Goal: Task Accomplishment & Management: Manage account settings

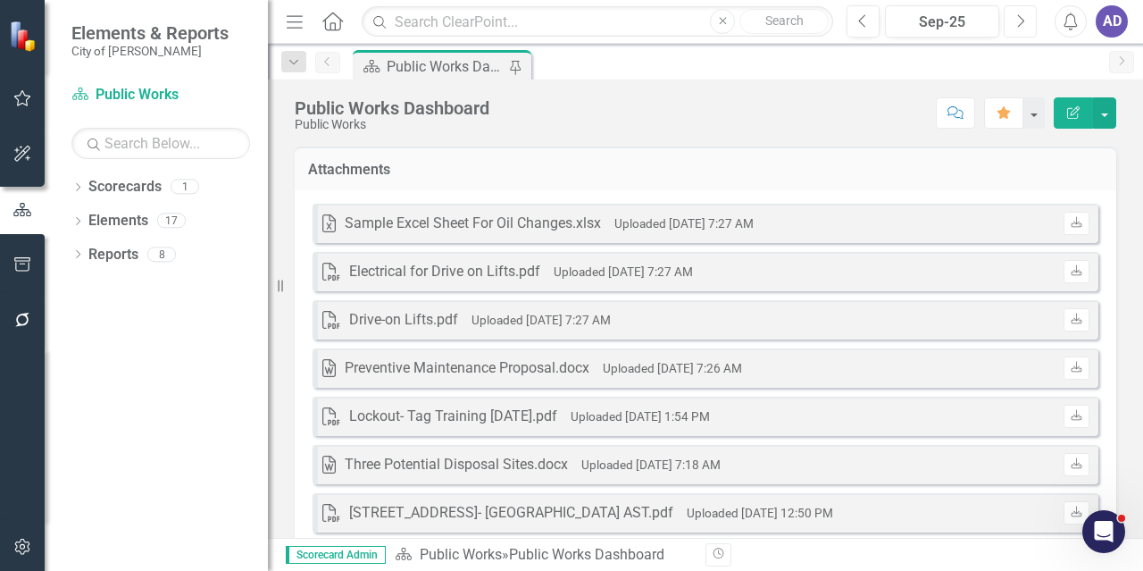
click at [1018, 22] on icon "Next" at bounding box center [1020, 21] width 10 height 16
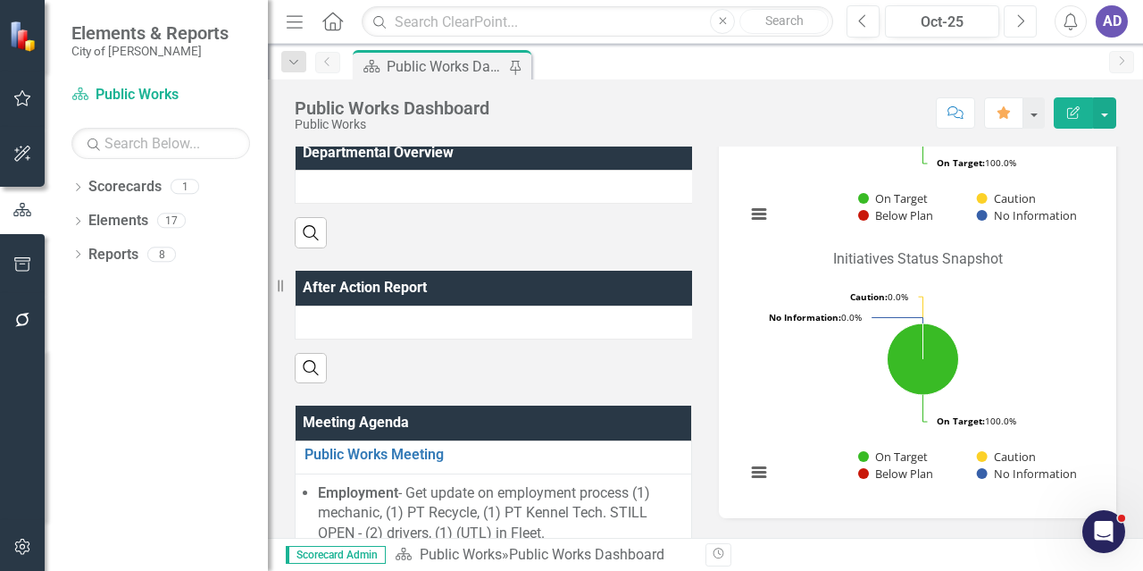
scroll to position [714, 0]
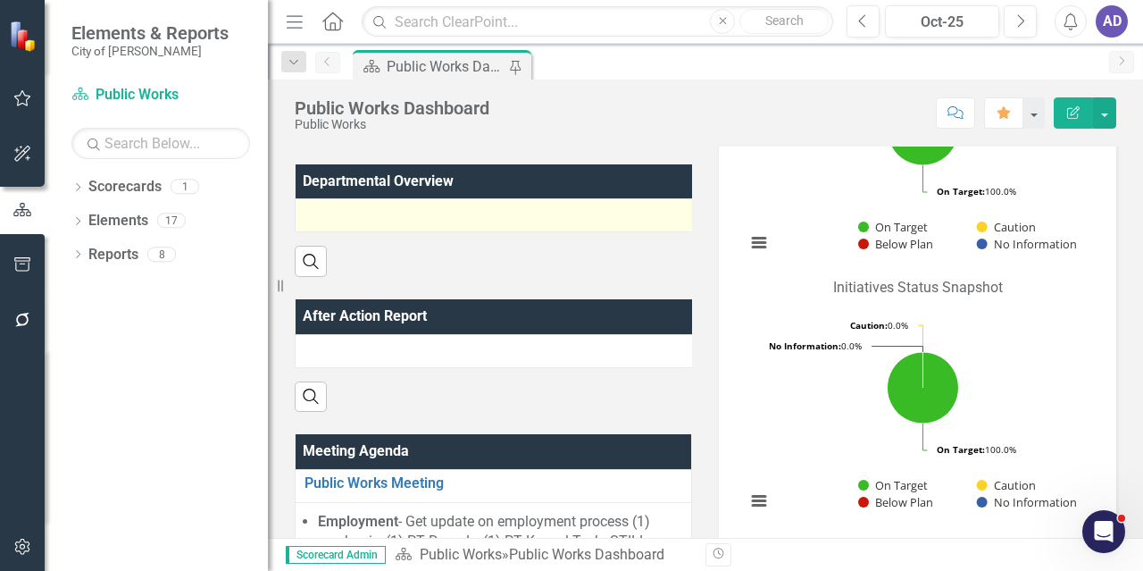
click at [348, 212] on div at bounding box center [496, 214] width 382 height 21
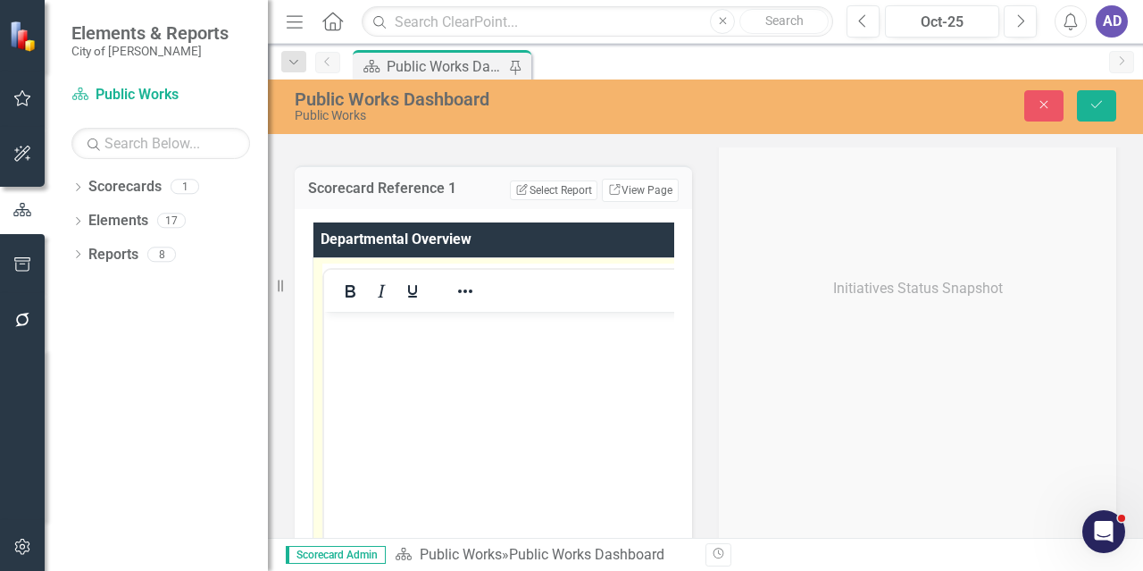
scroll to position [0, 0]
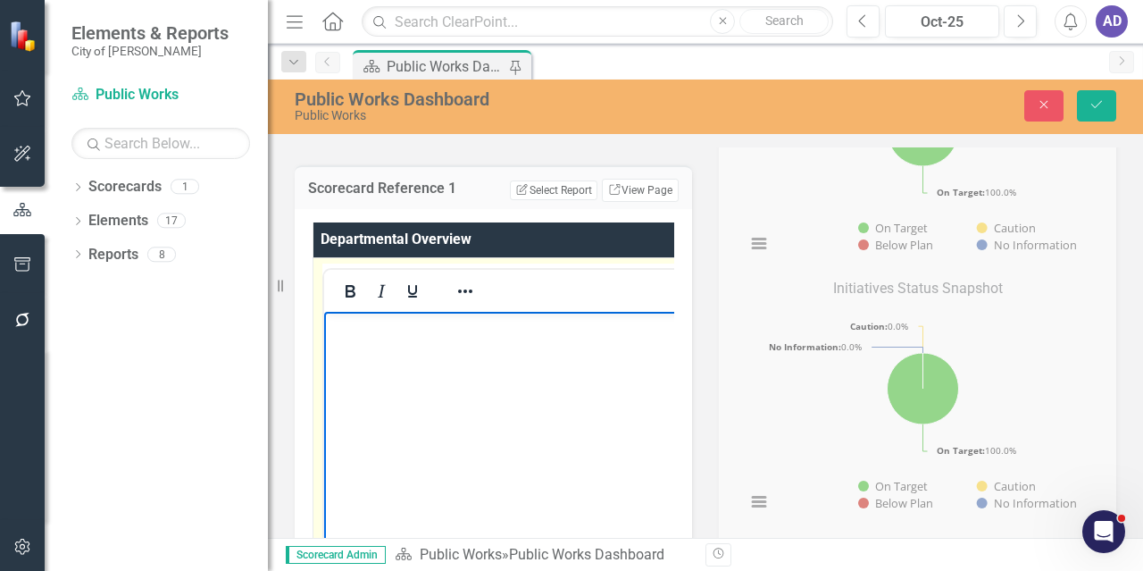
click at [367, 342] on body "Rich Text Area. Press ALT-0 for help." at bounding box center [518, 445] width 388 height 268
click at [640, 330] on p "We had all employees complete Title VI training." at bounding box center [540, 325] width 423 height 21
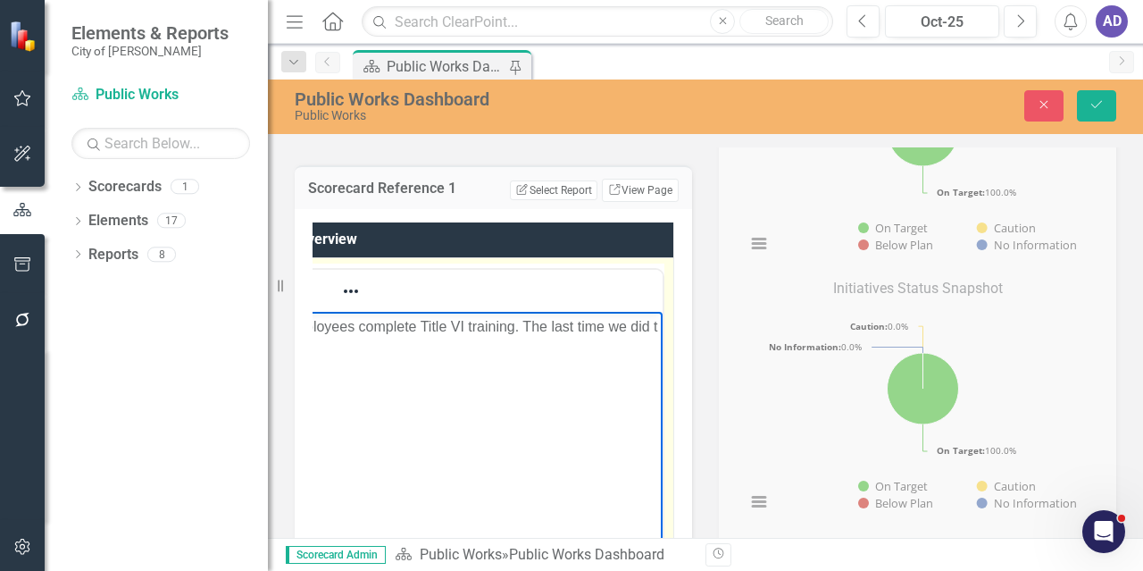
scroll to position [0, 27]
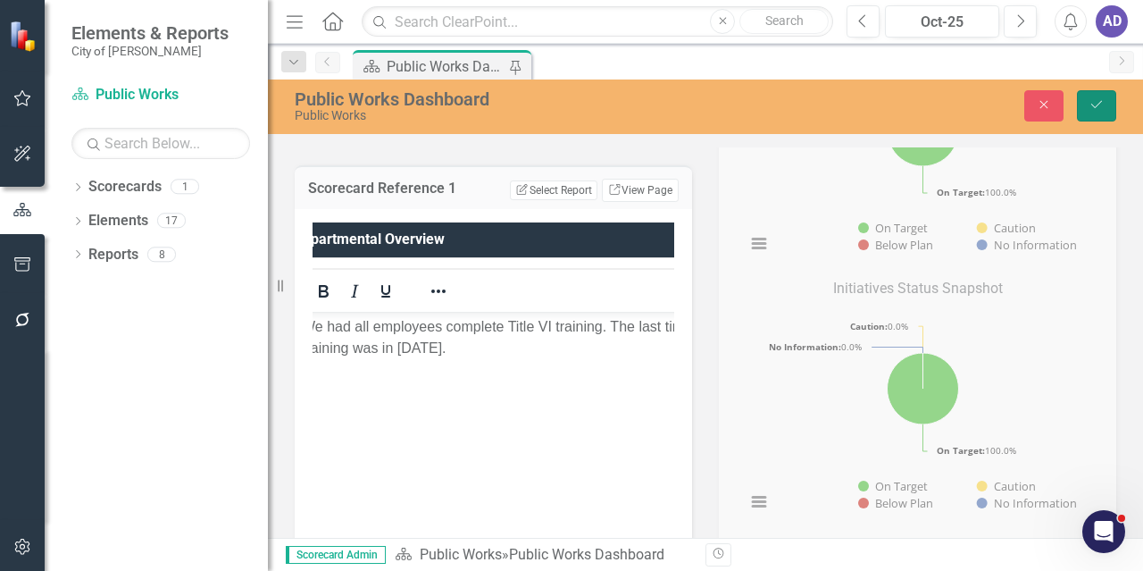
click at [1097, 108] on icon "Save" at bounding box center [1097, 104] width 16 height 13
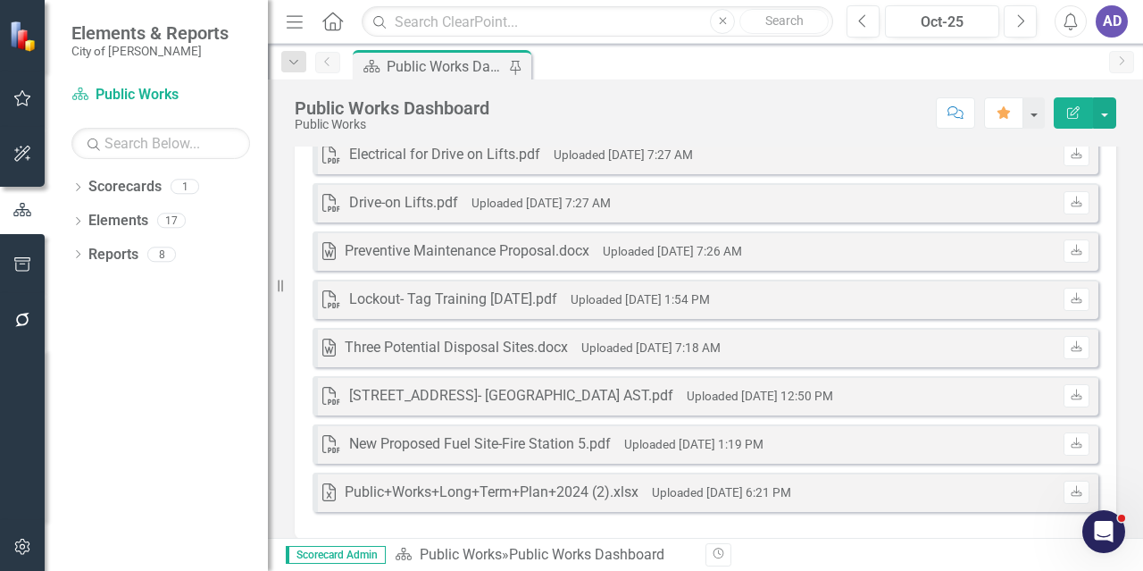
scroll to position [89, 0]
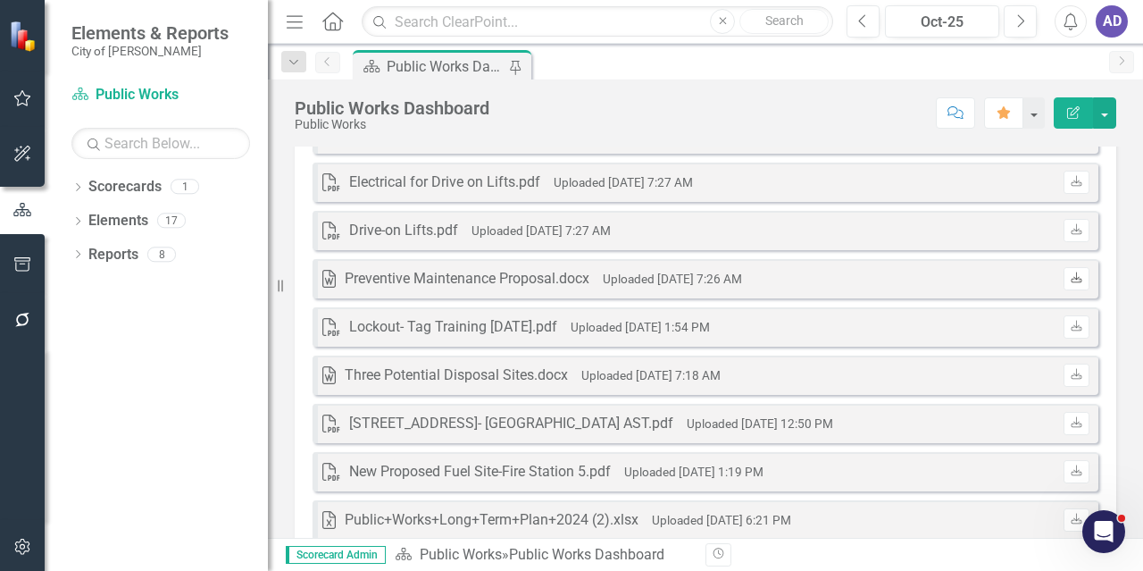
click at [1070, 280] on icon "Download" at bounding box center [1076, 278] width 13 height 11
click at [1071, 185] on icon at bounding box center [1076, 180] width 11 height 11
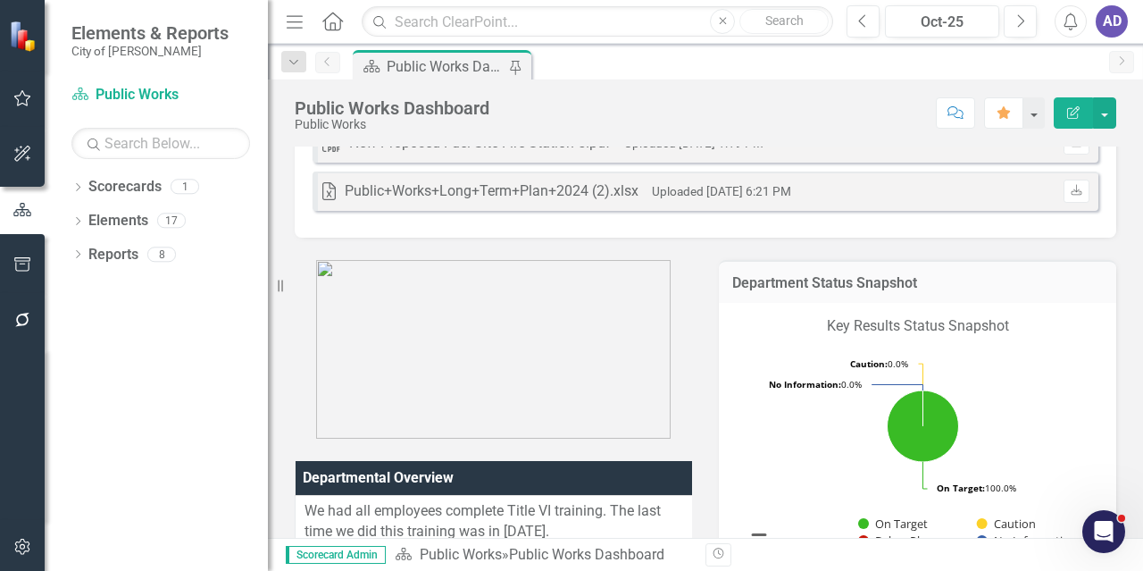
scroll to position [536, 0]
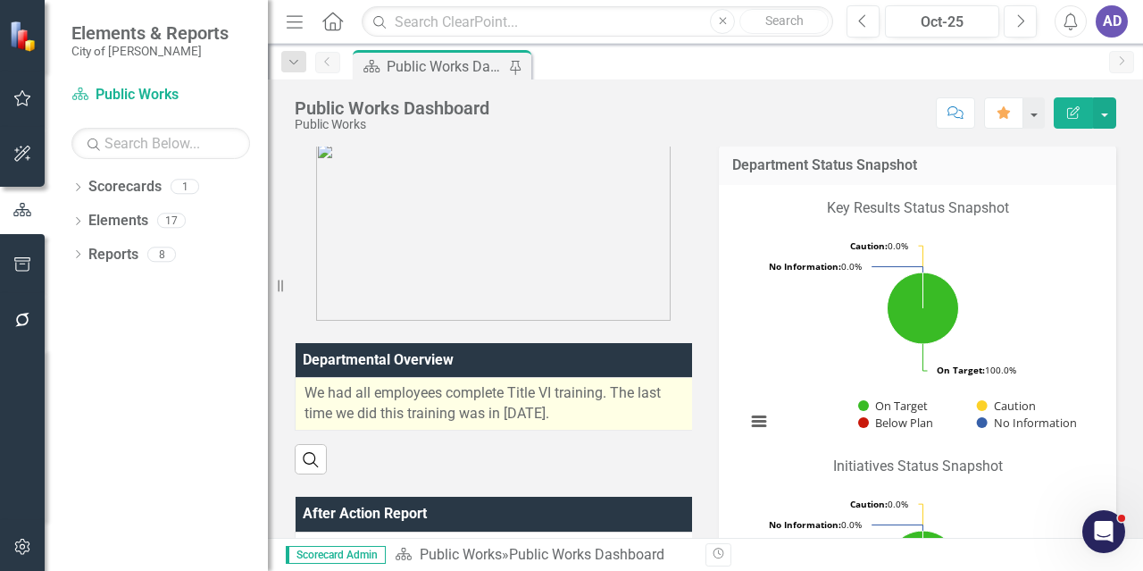
click at [608, 420] on p "We had all employees complete Title VI training. The last time we did this trai…" at bounding box center [497, 403] width 385 height 41
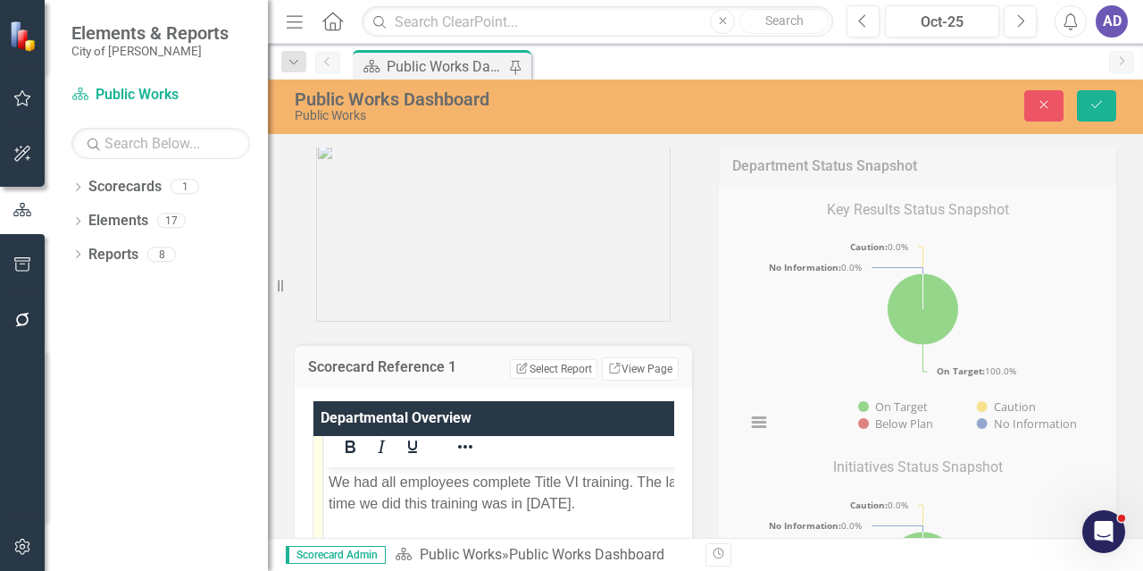
scroll to position [41, 0]
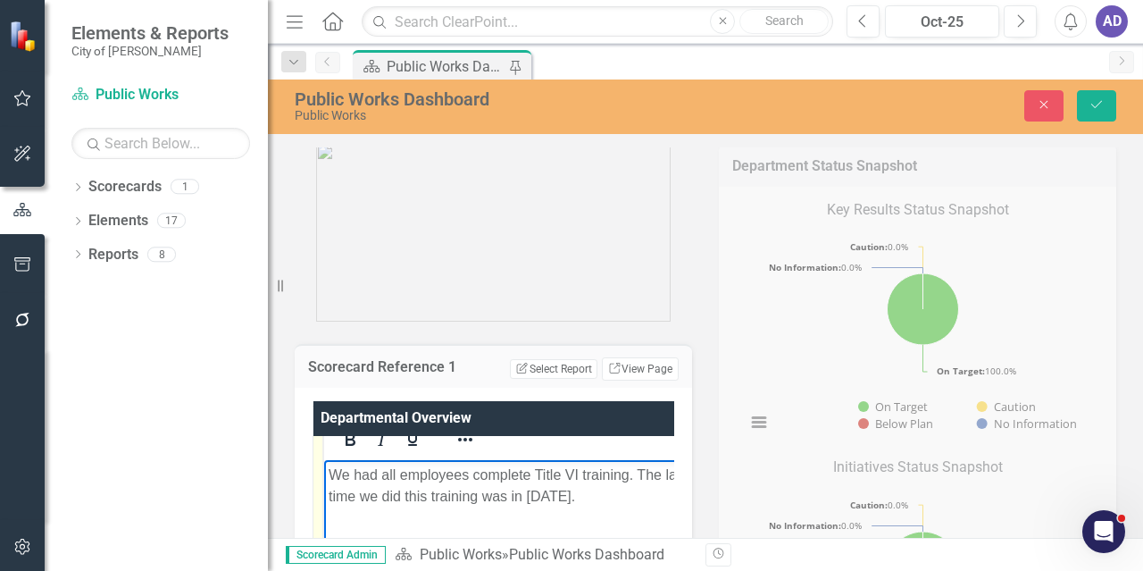
click at [615, 496] on p "We had all employees complete Title VI training. The last time we did this trai…" at bounding box center [518, 484] width 379 height 43
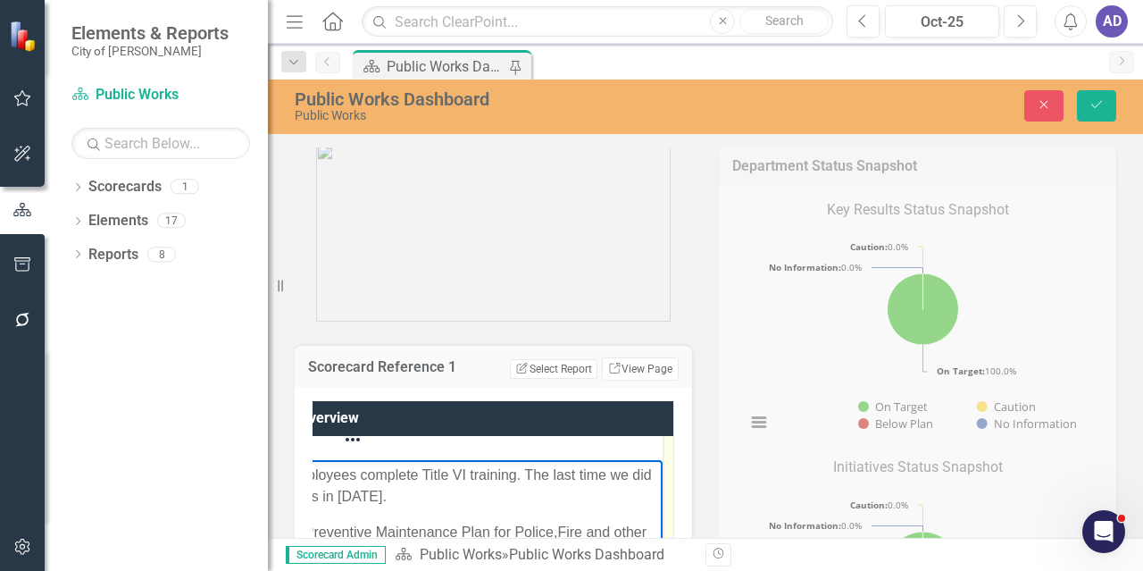
scroll to position [546, 0]
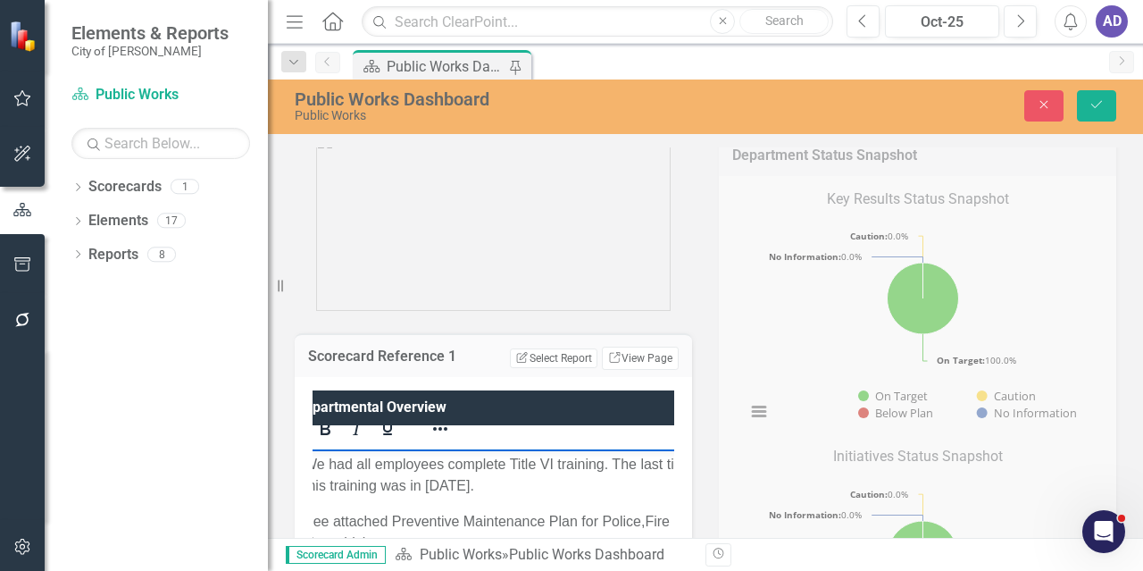
click at [391, 521] on p "See attached Preventive Maintenance Plan for Police,Fire and other city vehicle…" at bounding box center [531, 531] width 454 height 43
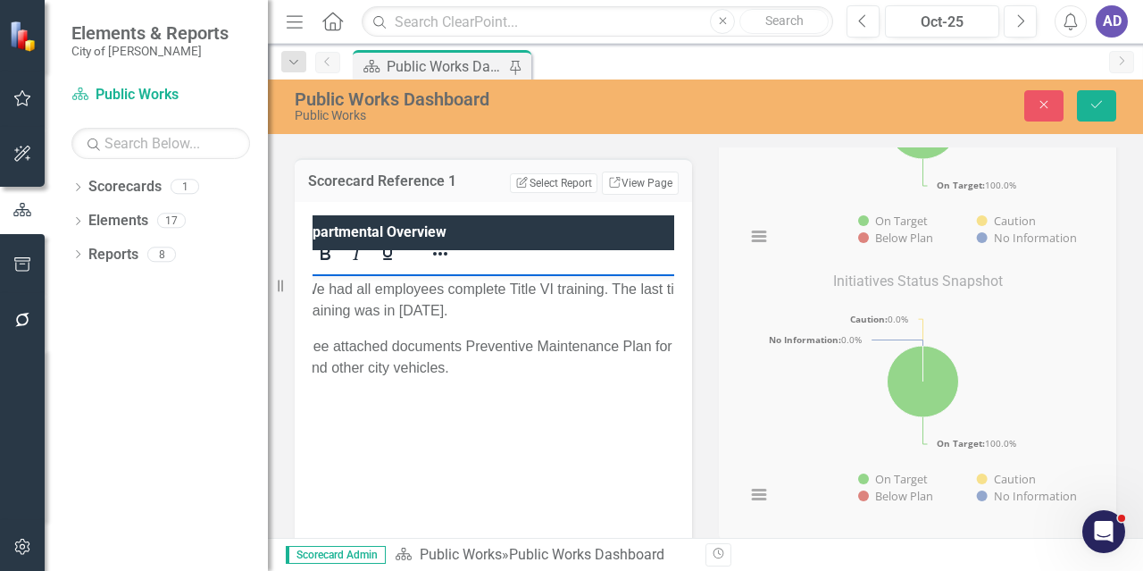
scroll to position [725, 0]
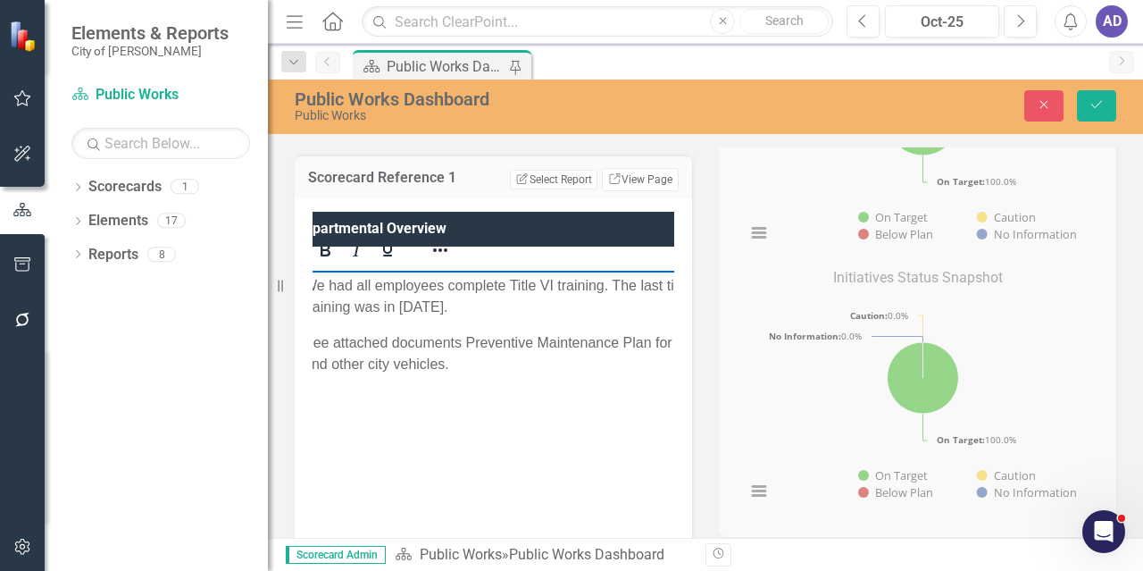
click at [466, 342] on p "See attached documents Preventive Maintenance Plan for Police,Fire and other ci…" at bounding box center [535, 352] width 463 height 43
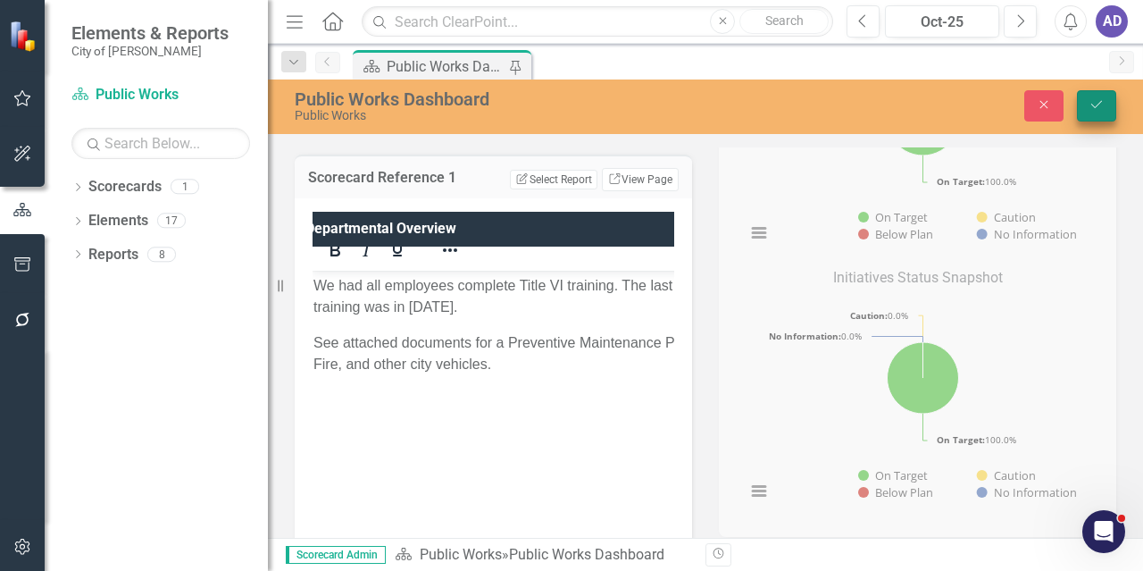
click at [1093, 104] on icon "Save" at bounding box center [1097, 104] width 16 height 13
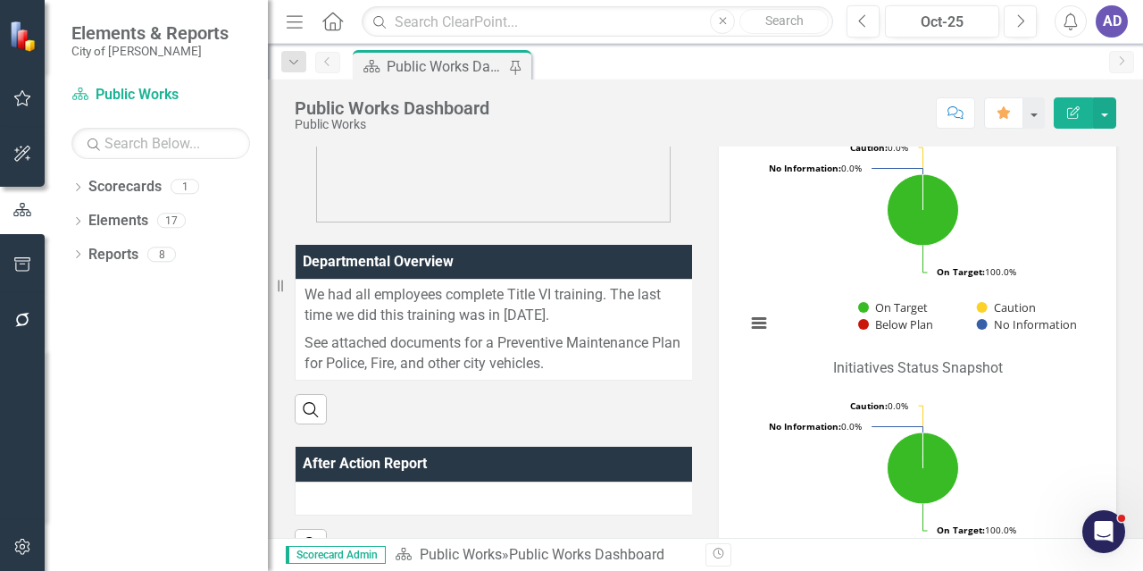
scroll to position [714, 0]
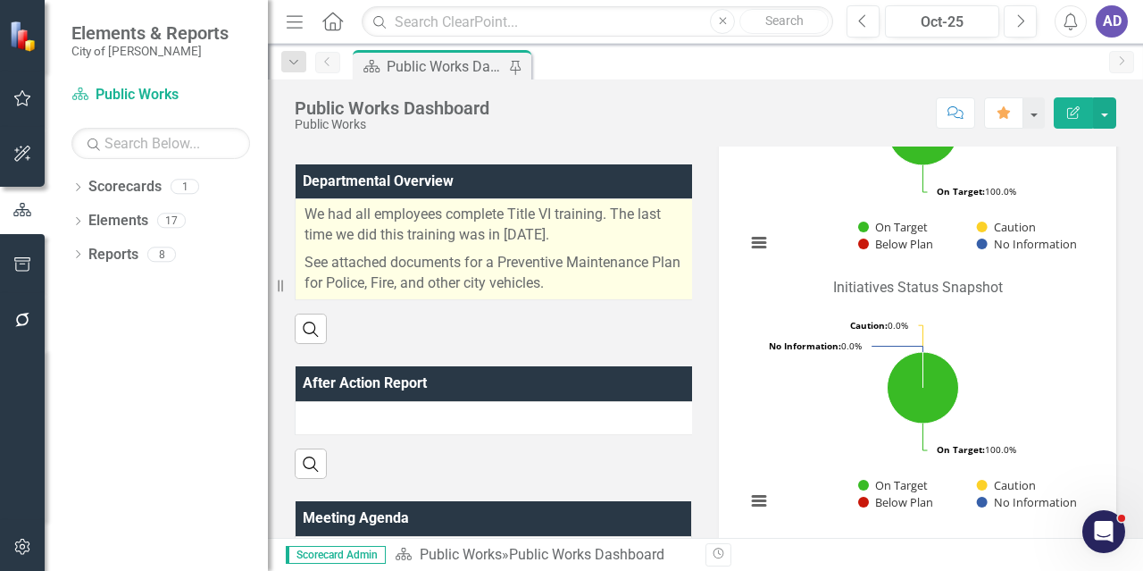
click at [578, 280] on p "See attached documents for a Preventive Maintenance Plan for Police, Fire, and …" at bounding box center [498, 271] width 387 height 45
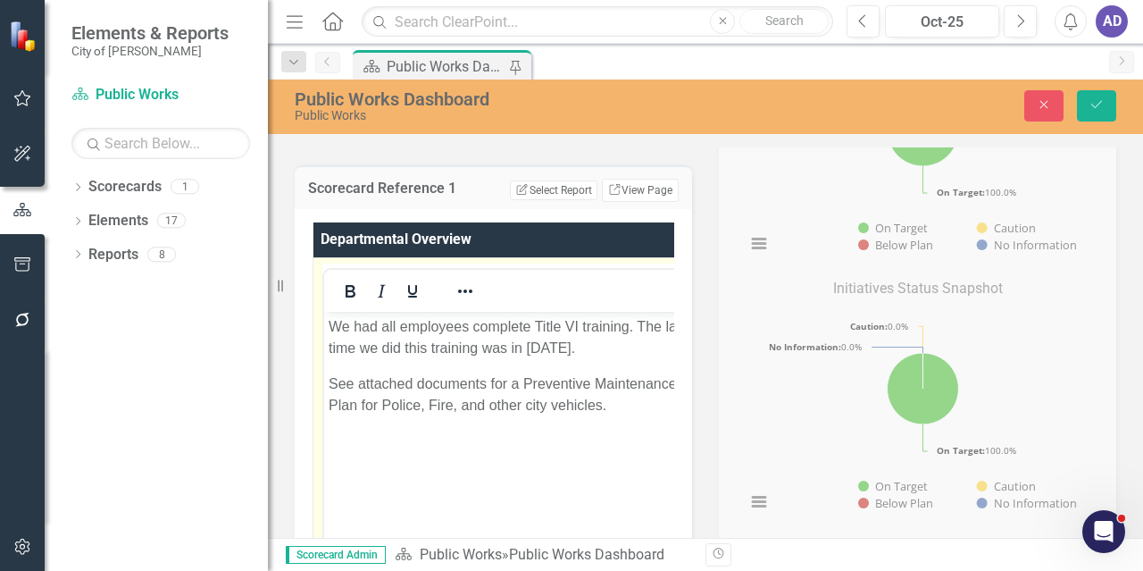
scroll to position [0, 0]
click at [349, 442] on body "We had all employees complete Title VI training. The last time we did this trai…" at bounding box center [518, 445] width 389 height 268
click at [590, 405] on p "See attached documents for a Preventive Maintenance Plan for Police, Fire, and …" at bounding box center [519, 393] width 380 height 43
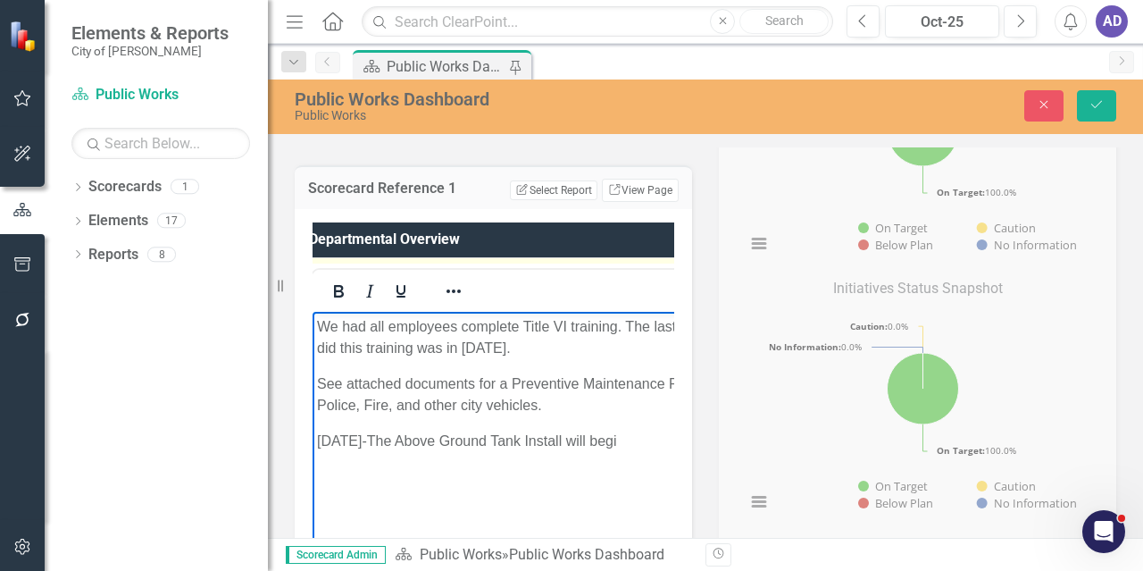
scroll to position [0, 20]
click at [592, 444] on p "October 20th-The Above Ground Tank Install will begin" at bounding box center [524, 440] width 430 height 21
click at [1094, 104] on icon "Save" at bounding box center [1097, 104] width 16 height 13
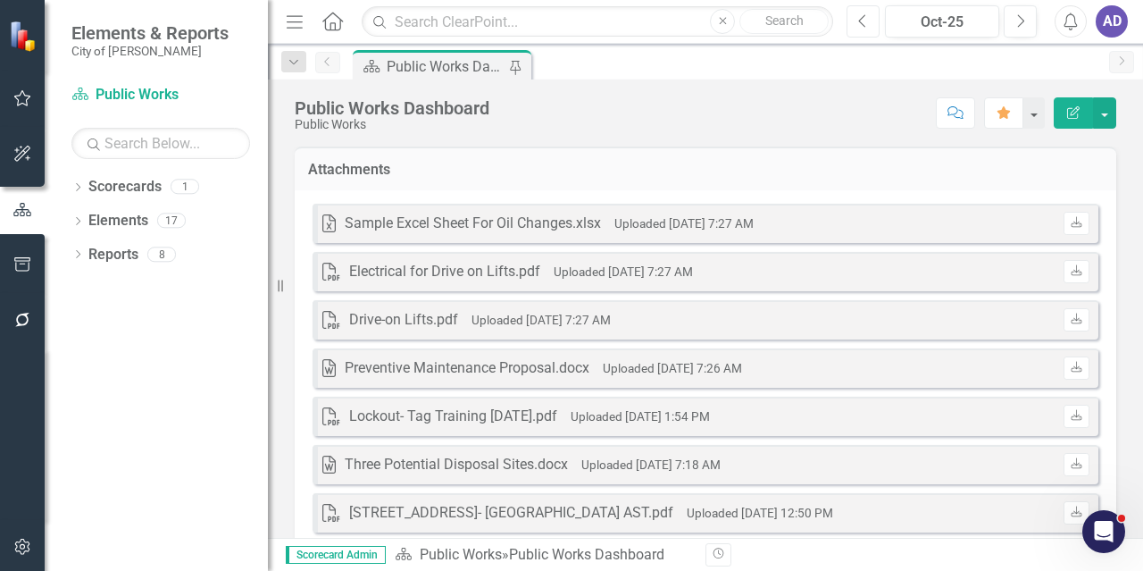
click at [867, 20] on icon "Previous" at bounding box center [863, 21] width 10 height 16
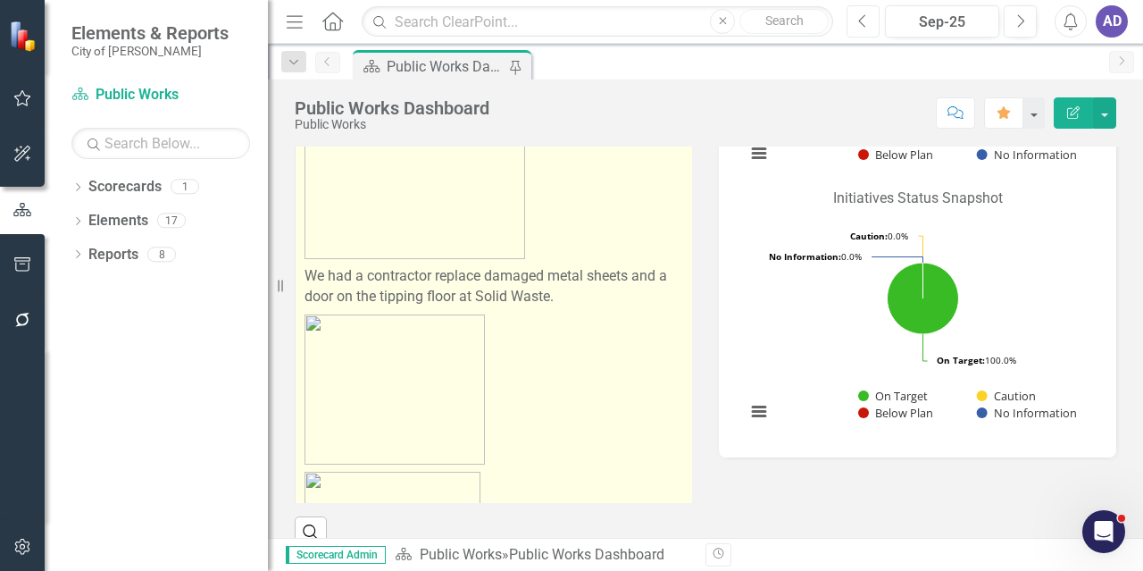
scroll to position [927, 0]
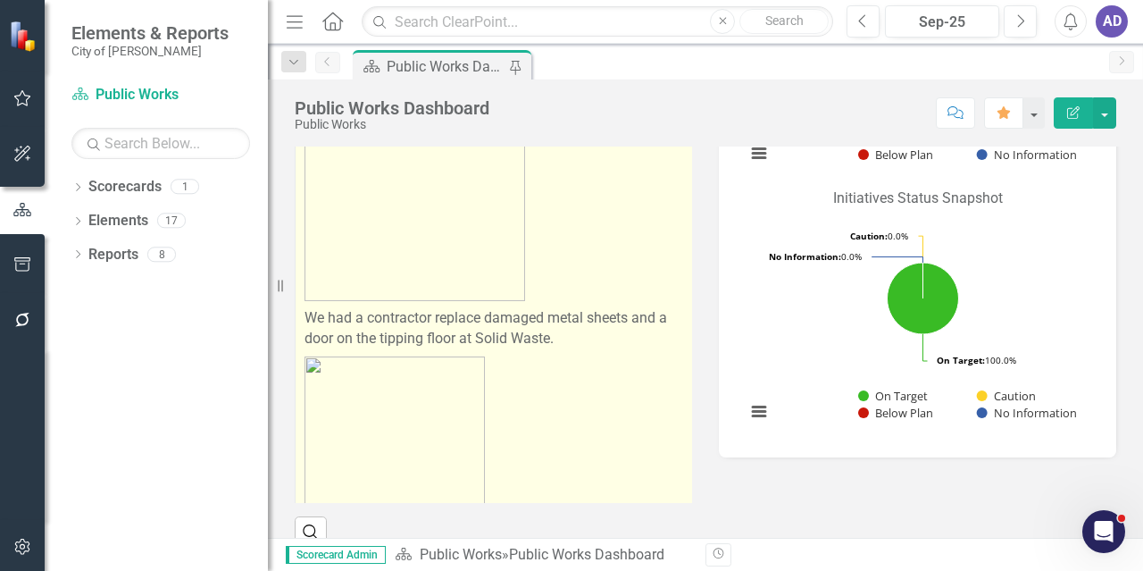
click at [582, 328] on p "We had a contractor replace damaged metal sheets and a door on the tipping floo…" at bounding box center [497, 329] width 385 height 48
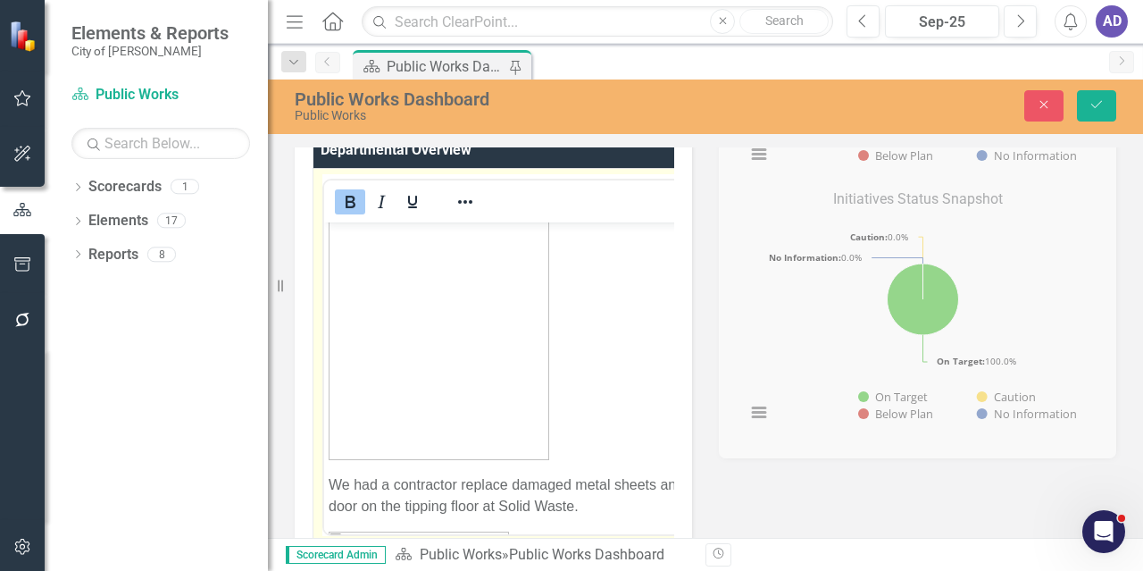
scroll to position [1250, 0]
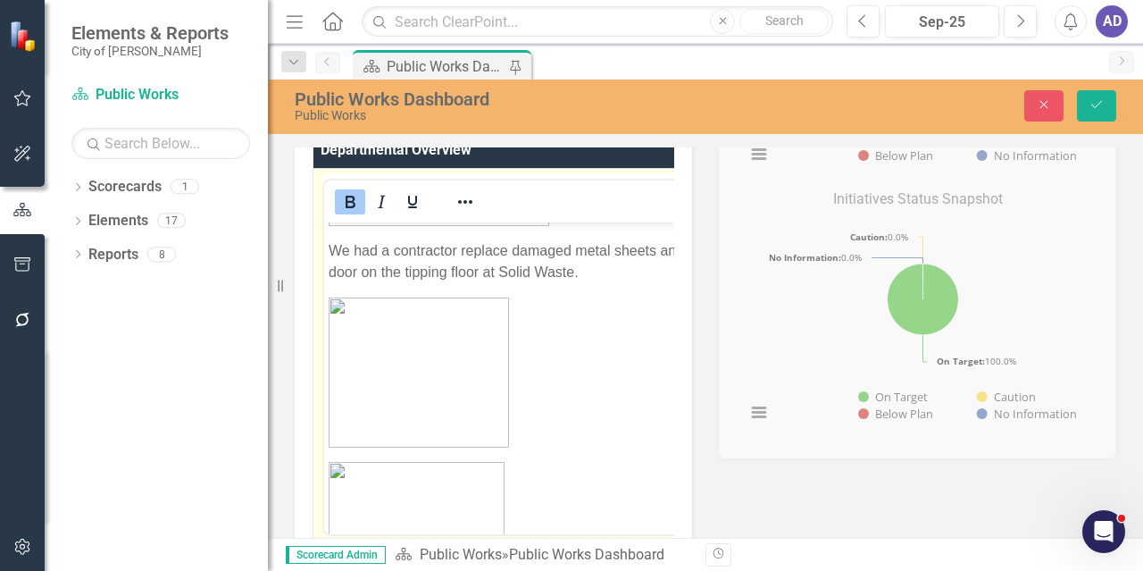
click at [329, 249] on p "We had a contractor replace damaged metal sheets and a door on the tipping floo…" at bounding box center [518, 260] width 378 height 43
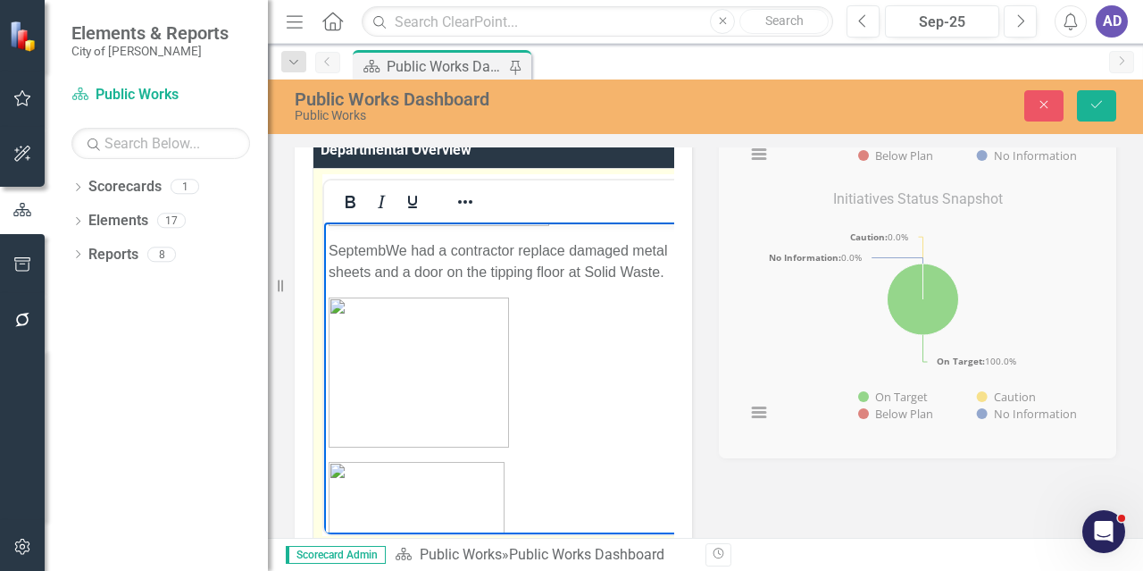
scroll to position [1229, 0]
click at [556, 306] on p "Rich Text Area. Press ALT-0 for help." at bounding box center [524, 371] width 391 height 150
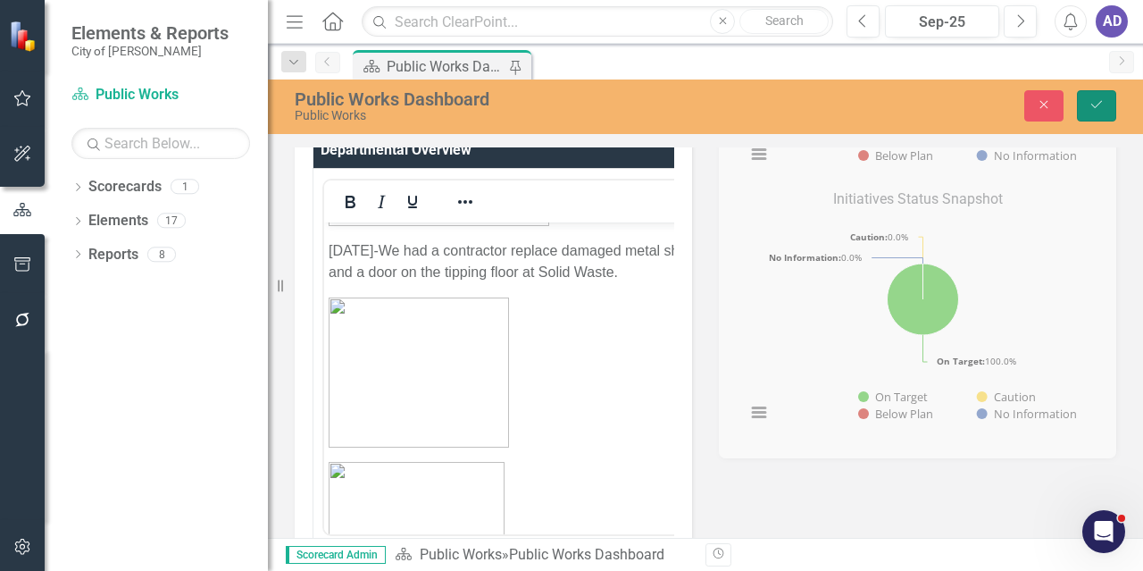
click at [1099, 105] on icon "Save" at bounding box center [1097, 104] width 16 height 13
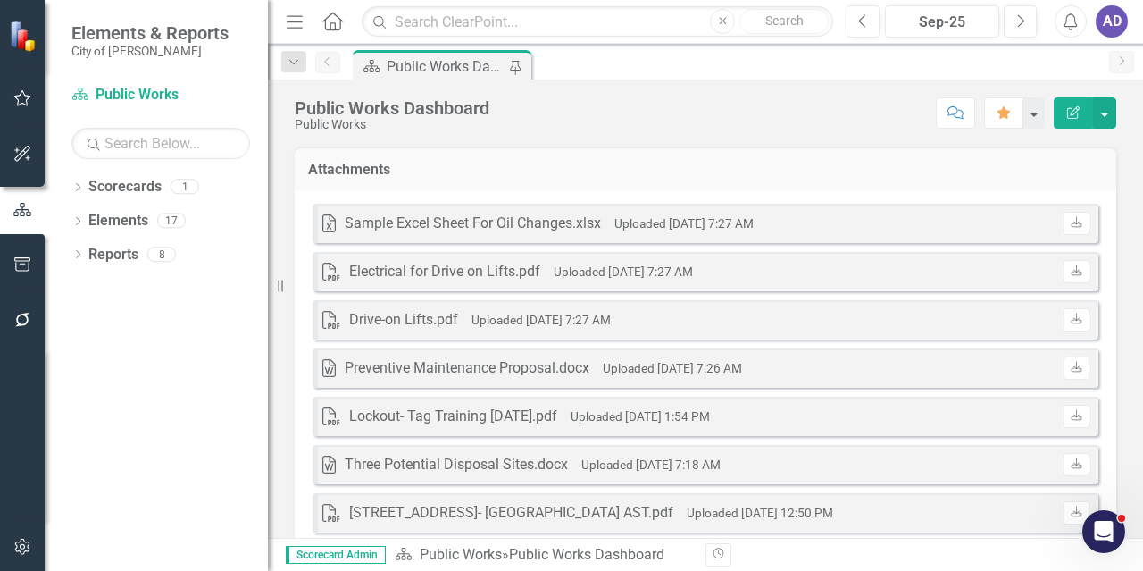
click at [1114, 24] on div "AD" at bounding box center [1112, 21] width 32 height 32
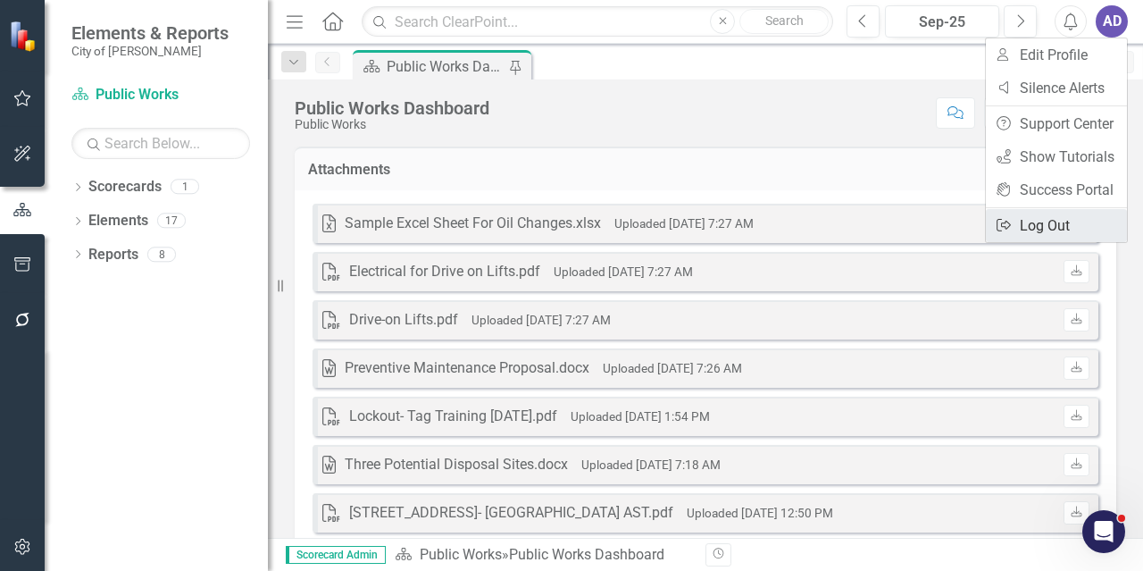
click at [1057, 229] on link "Logout Log Out" at bounding box center [1056, 225] width 141 height 33
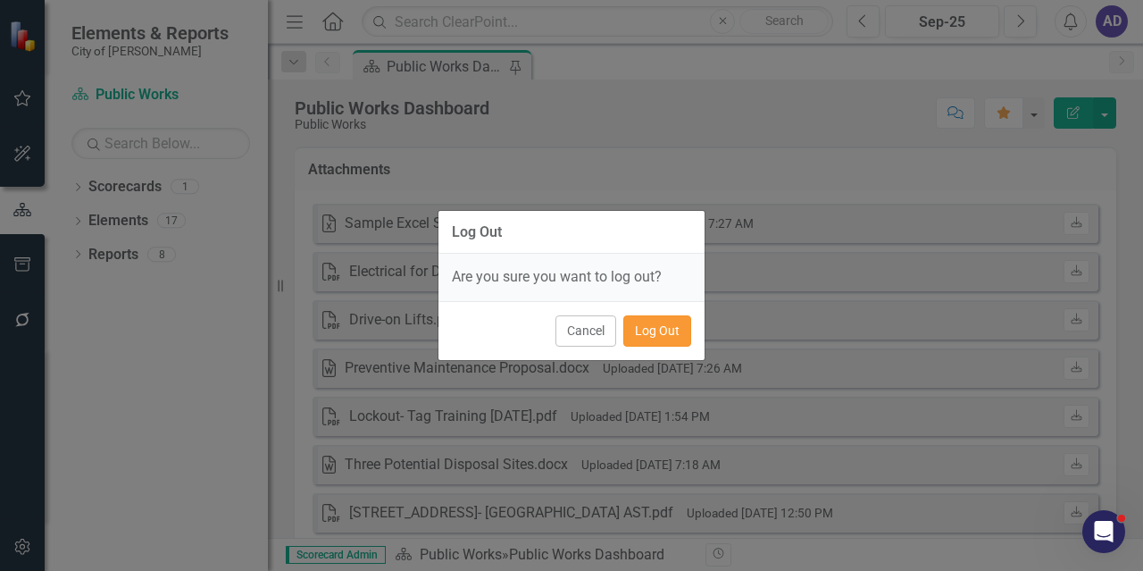
drag, startPoint x: 661, startPoint y: 326, endPoint x: 461, endPoint y: 2, distance: 380.9
click at [660, 323] on button "Log Out" at bounding box center [657, 330] width 68 height 31
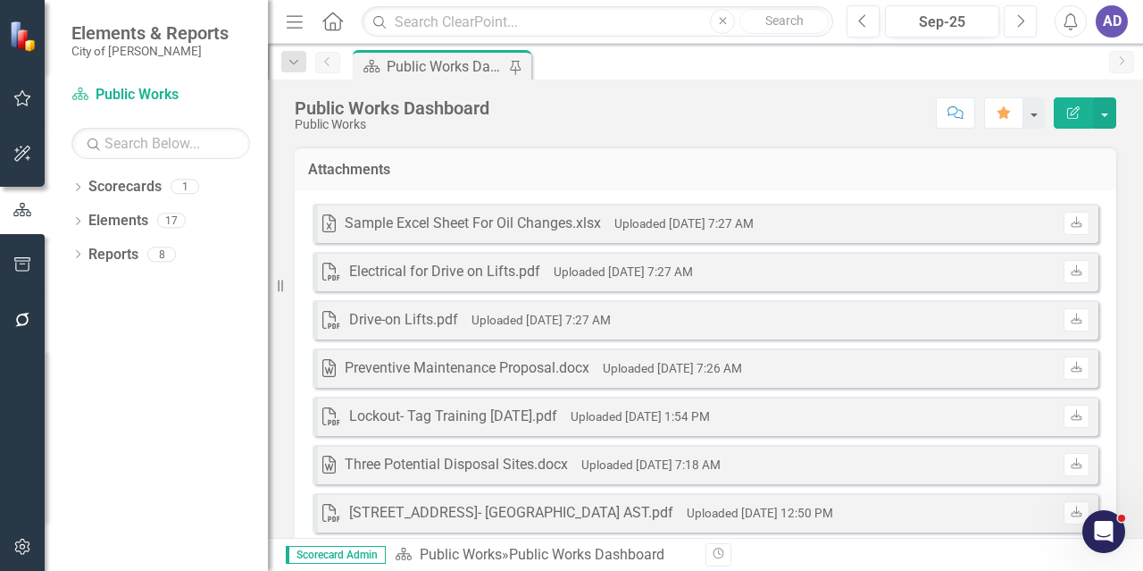
click at [1018, 23] on icon "Next" at bounding box center [1020, 21] width 10 height 16
click at [714, 171] on h3 "Attachments" at bounding box center [705, 170] width 795 height 16
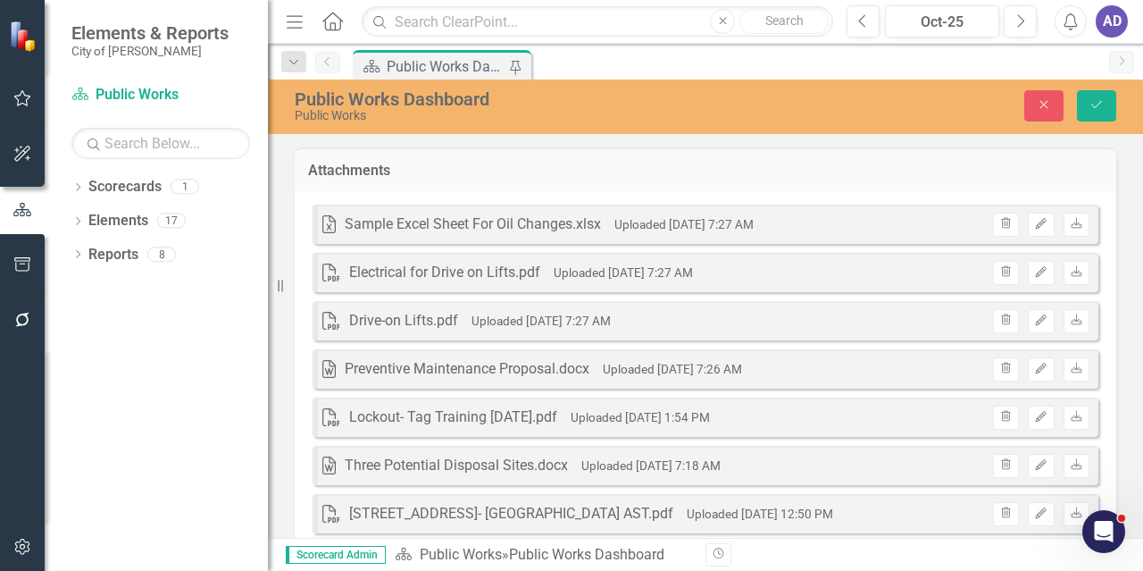
click at [533, 173] on h3 "Attachments" at bounding box center [705, 171] width 795 height 16
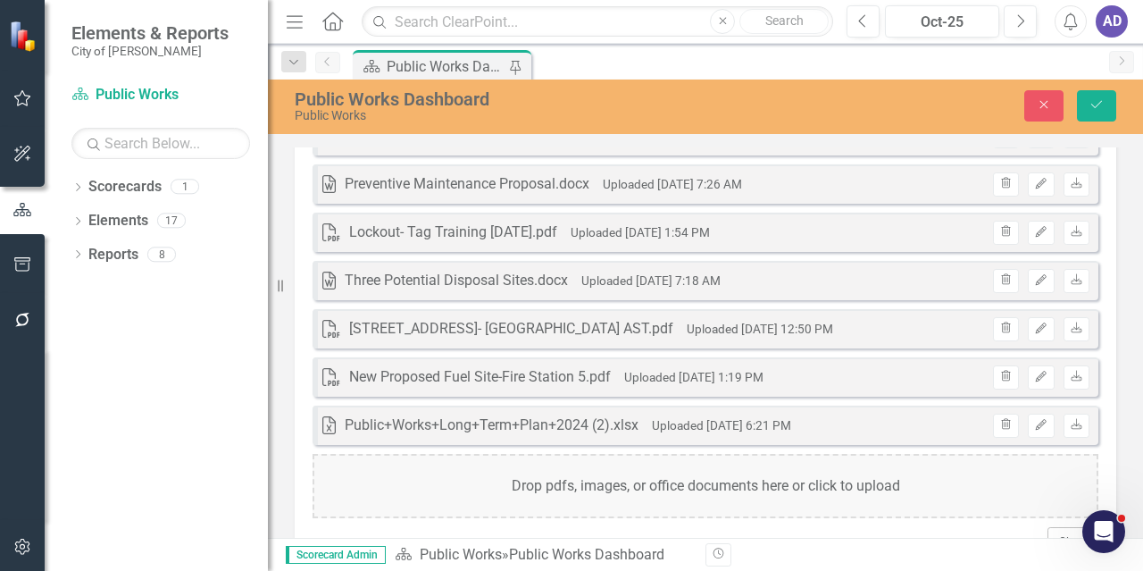
scroll to position [48, 0]
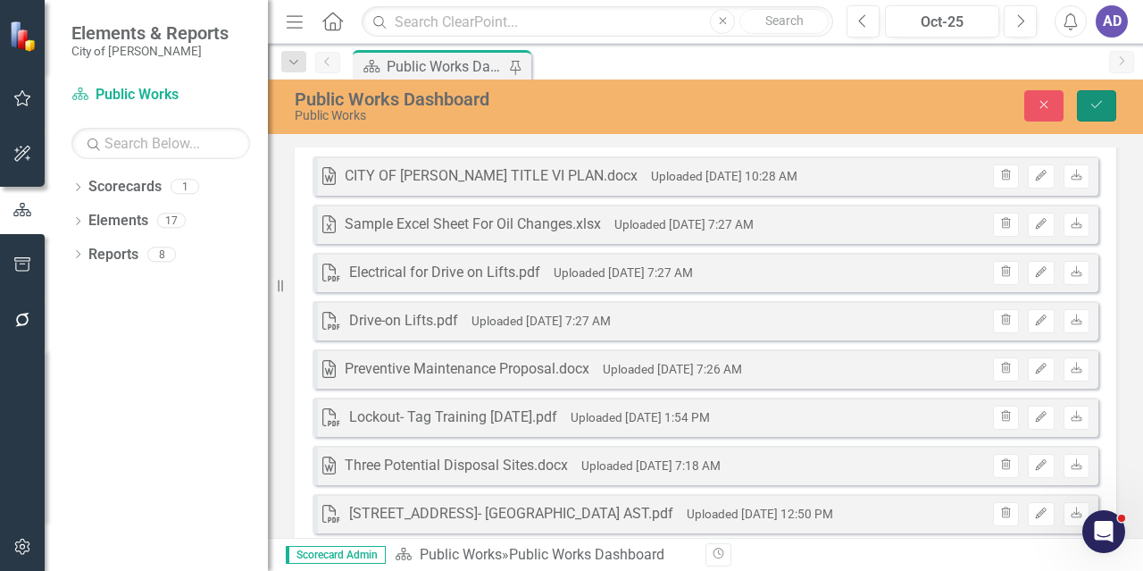
drag, startPoint x: 1093, startPoint y: 106, endPoint x: 1078, endPoint y: 104, distance: 15.4
click at [1091, 106] on icon "Save" at bounding box center [1097, 104] width 16 height 13
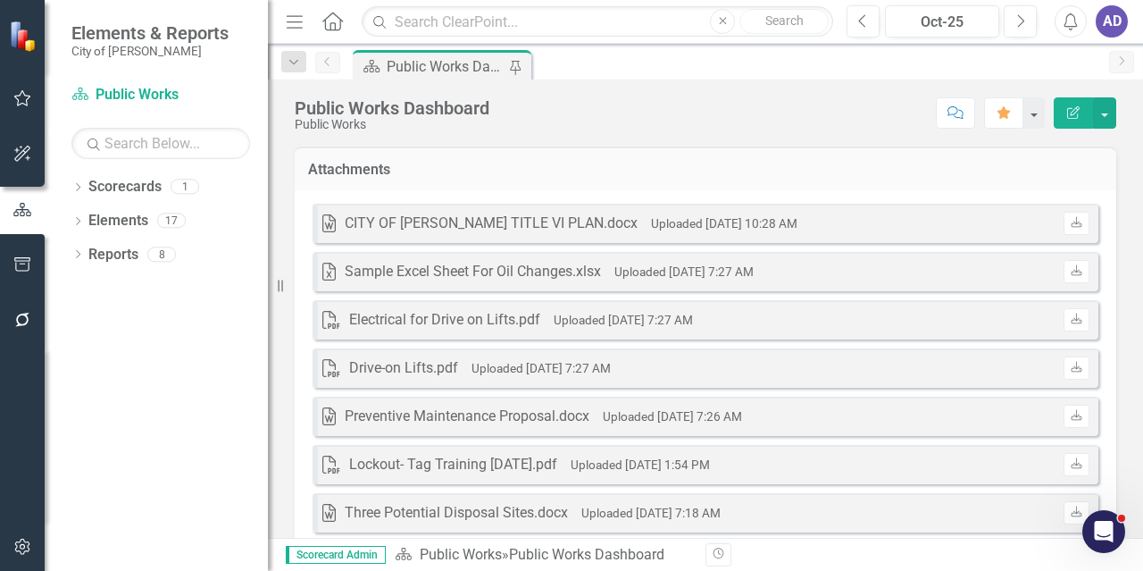
click at [1118, 18] on div "AD" at bounding box center [1112, 21] width 32 height 32
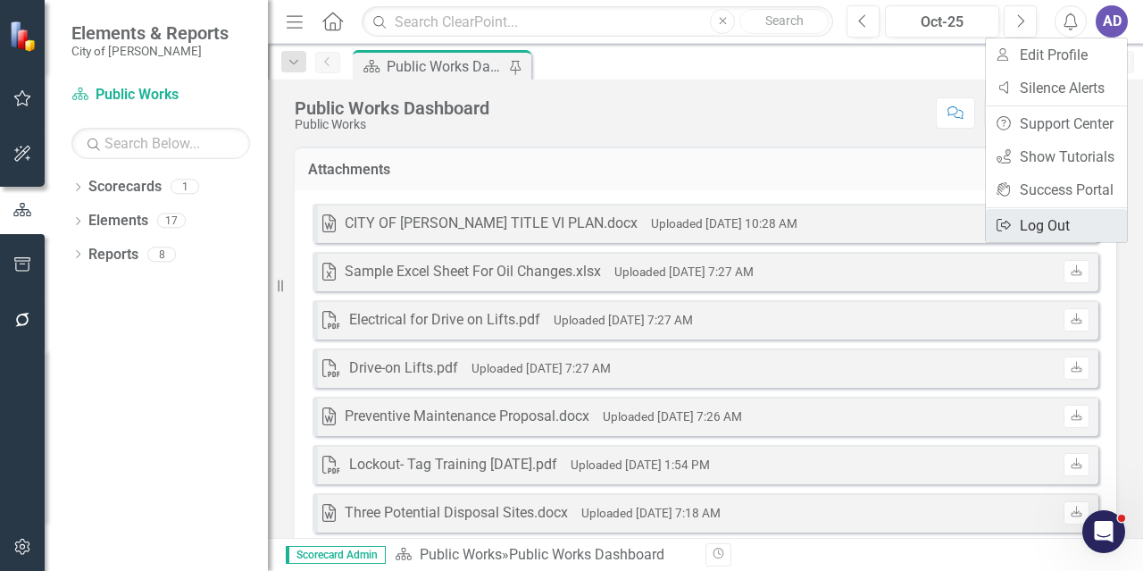
click at [1080, 220] on link "Logout Log Out" at bounding box center [1056, 225] width 141 height 33
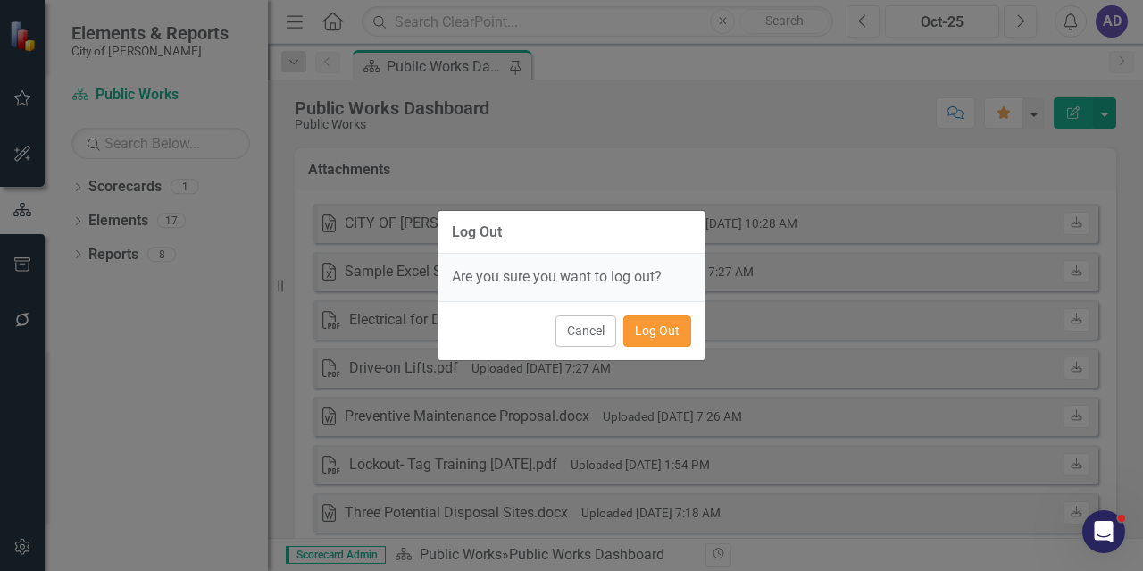
click at [659, 324] on button "Log Out" at bounding box center [657, 330] width 68 height 31
